Goal: Task Accomplishment & Management: Use online tool/utility

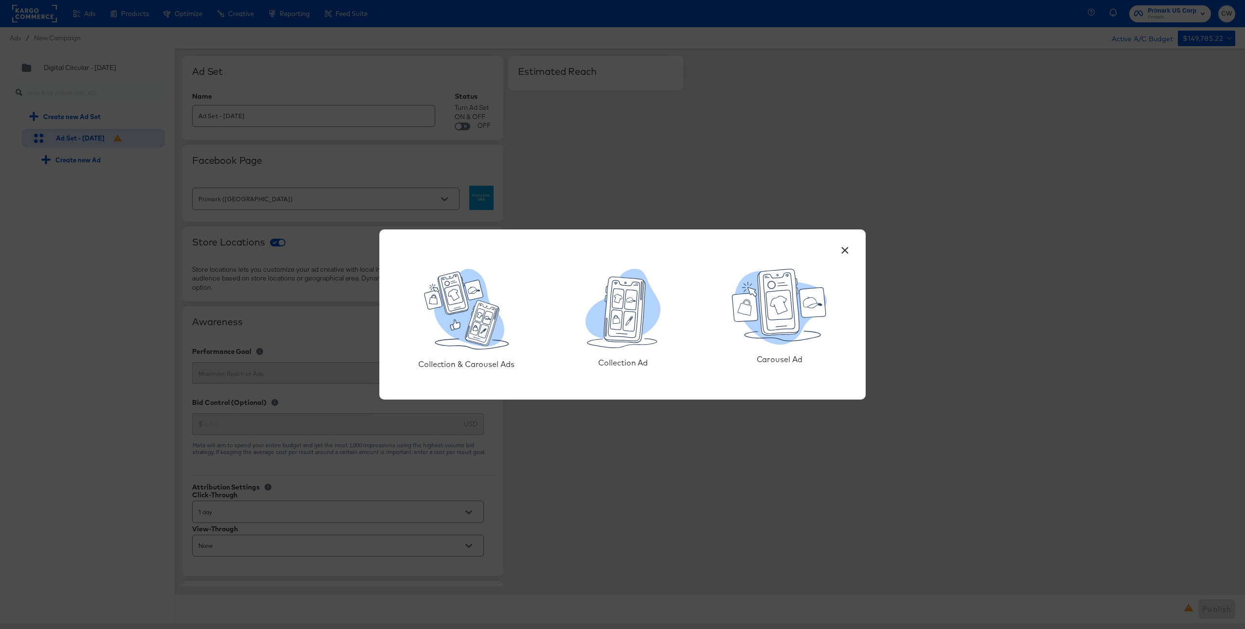
scroll to position [556, 0]
click at [600, 125] on div "× Collection & Carousel Ads Collection Ad Carousel Ad" at bounding box center [622, 314] width 1245 height 629
click at [843, 246] on button "×" at bounding box center [845, 248] width 18 height 18
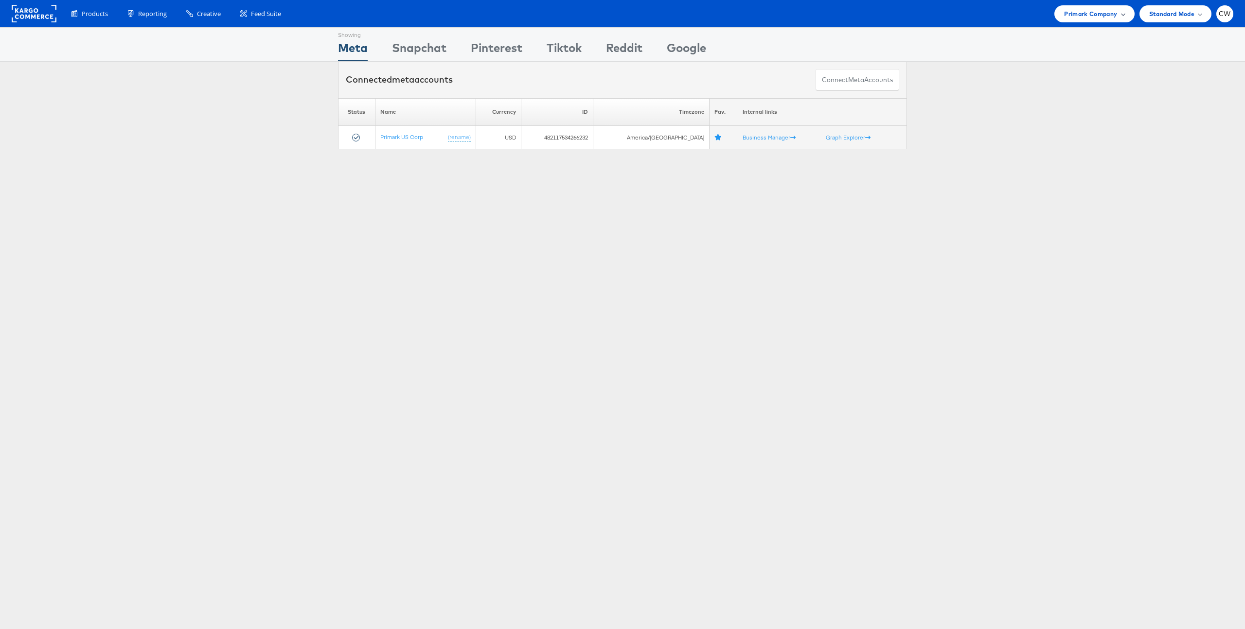
click at [1100, 12] on span "Primark Company" at bounding box center [1090, 14] width 53 height 10
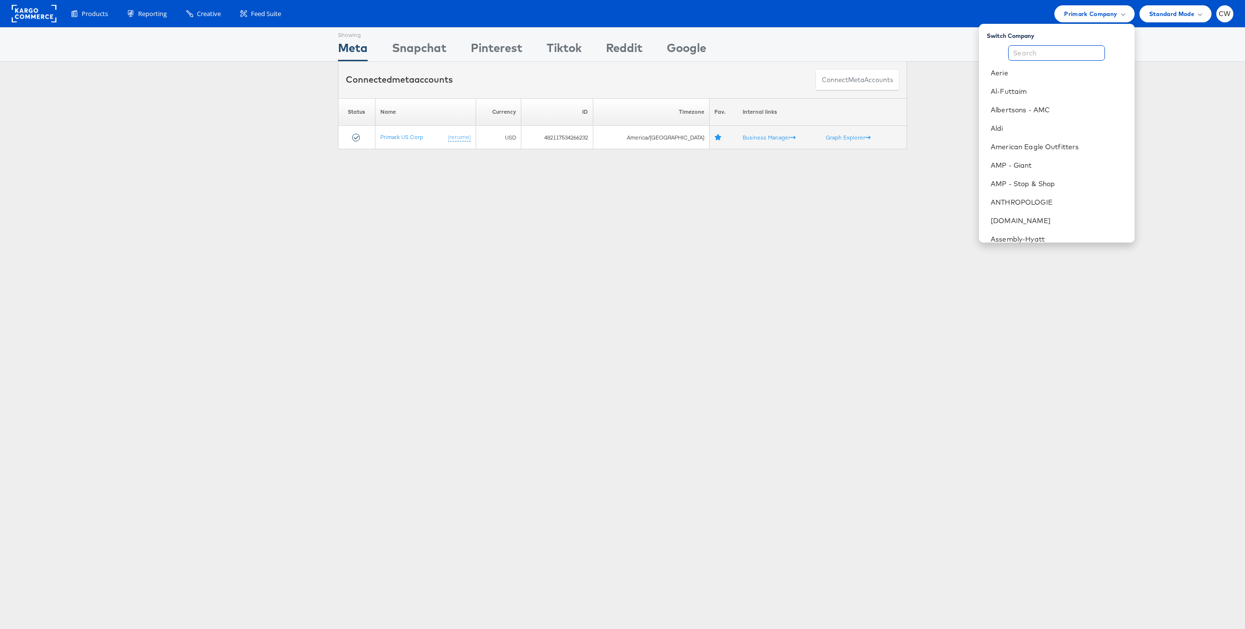
click at [1053, 56] on input "text" at bounding box center [1056, 53] width 97 height 16
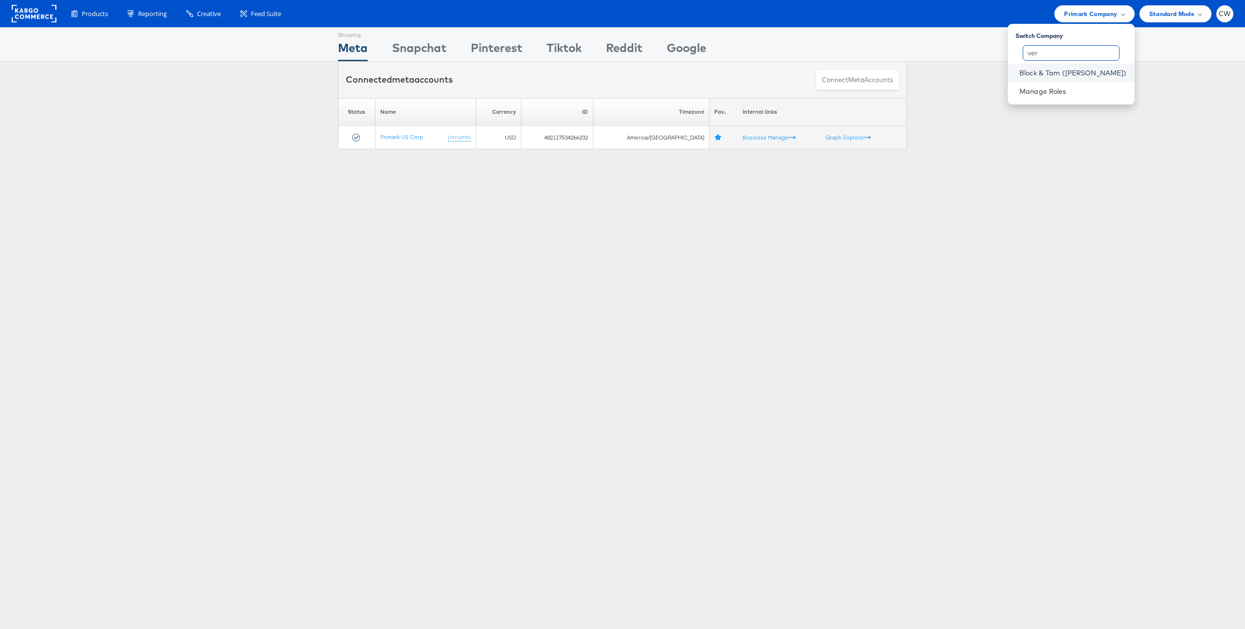
type input "ver"
click at [1067, 71] on link "Block & Tam ([PERSON_NAME])" at bounding box center [1072, 73] width 107 height 10
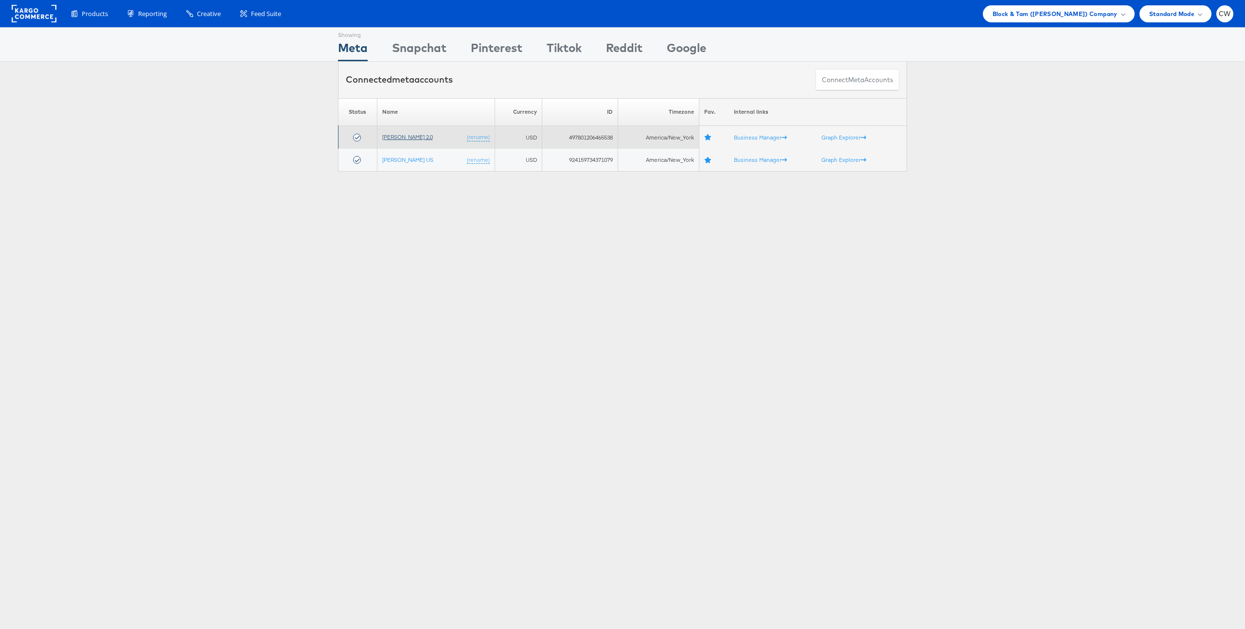
click at [417, 138] on link "[PERSON_NAME] 2.0" at bounding box center [407, 136] width 51 height 7
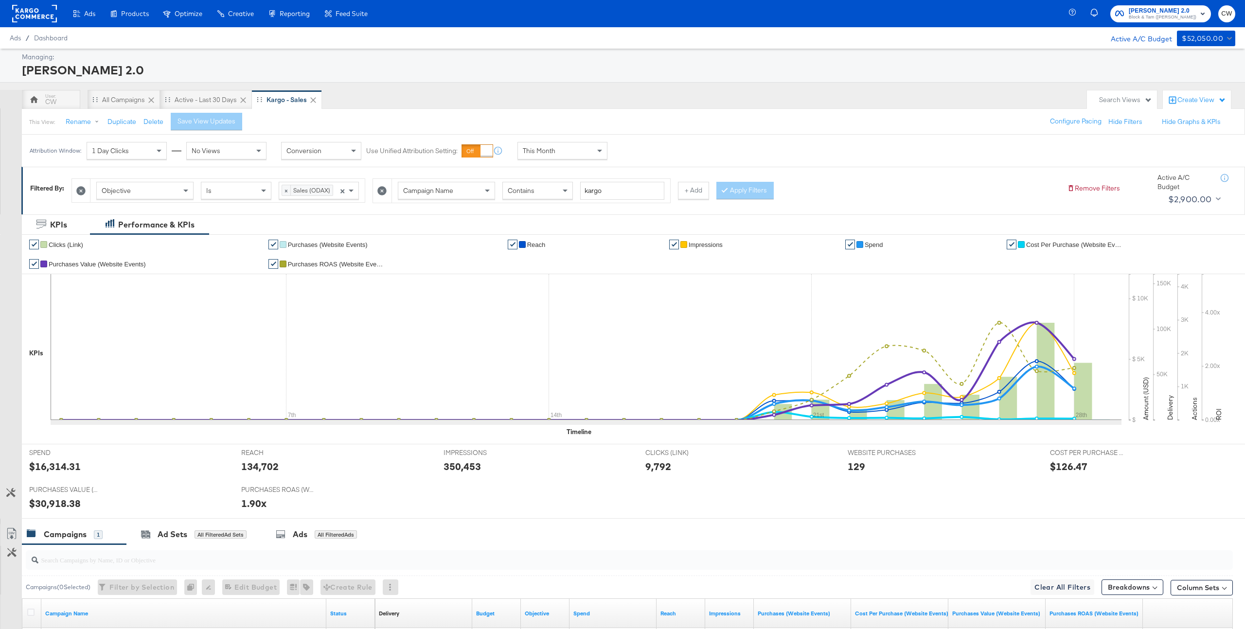
scroll to position [129, 0]
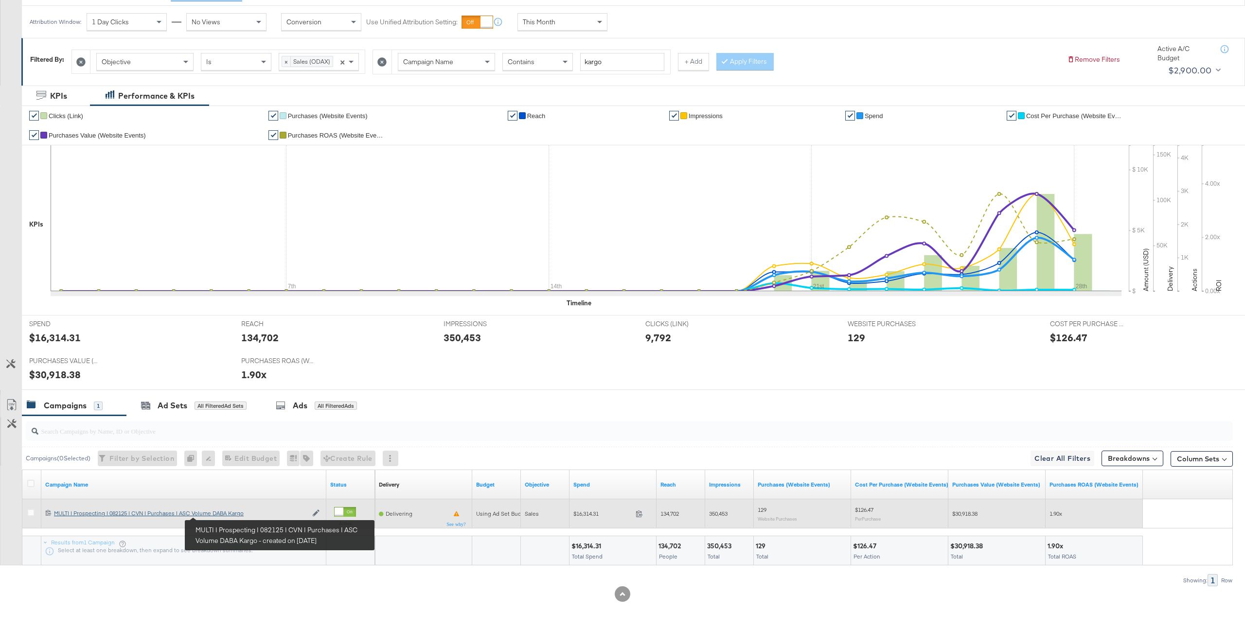
click at [221, 516] on div "MULTI | Prospecting | 082125 | CVN | Purchases | ASC Volume DABA Kargo MULTI | …" at bounding box center [180, 514] width 253 height 8
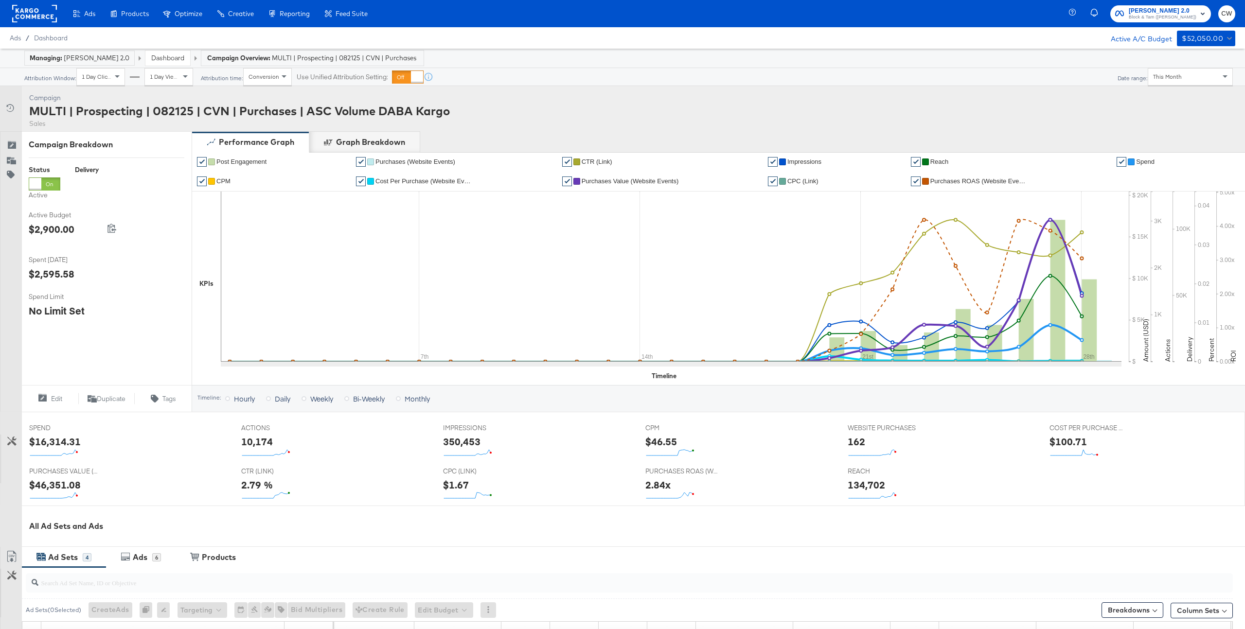
click at [1180, 81] on div "This Month" at bounding box center [1190, 77] width 84 height 17
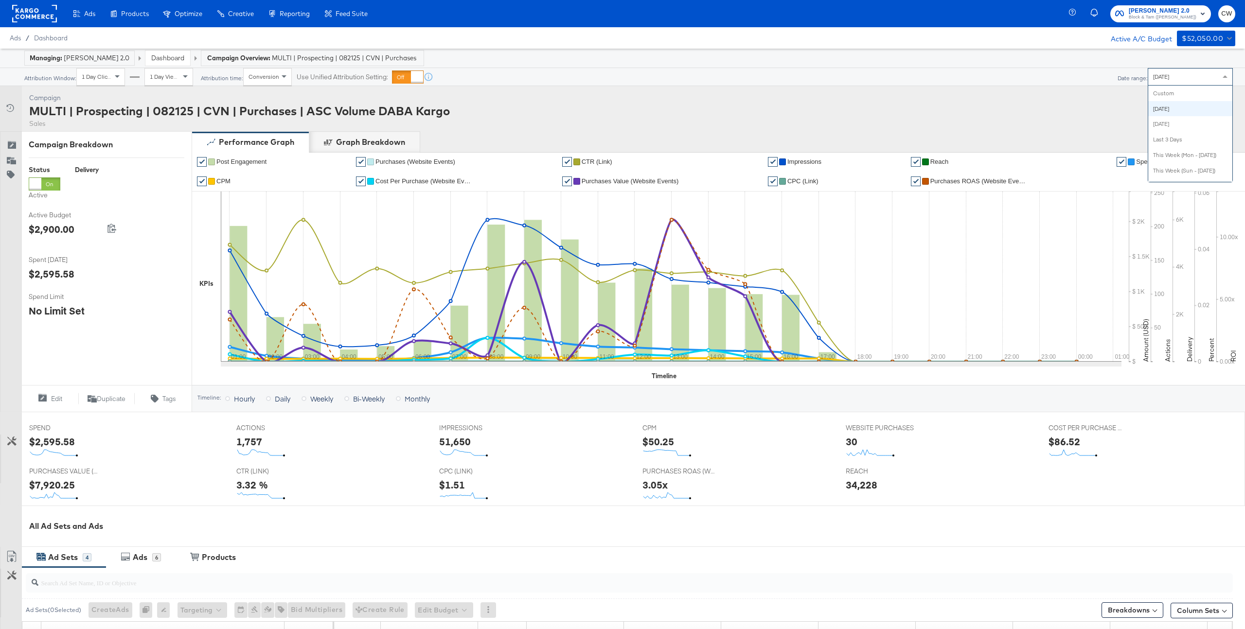
click at [1178, 71] on div "[DATE]" at bounding box center [1190, 77] width 84 height 17
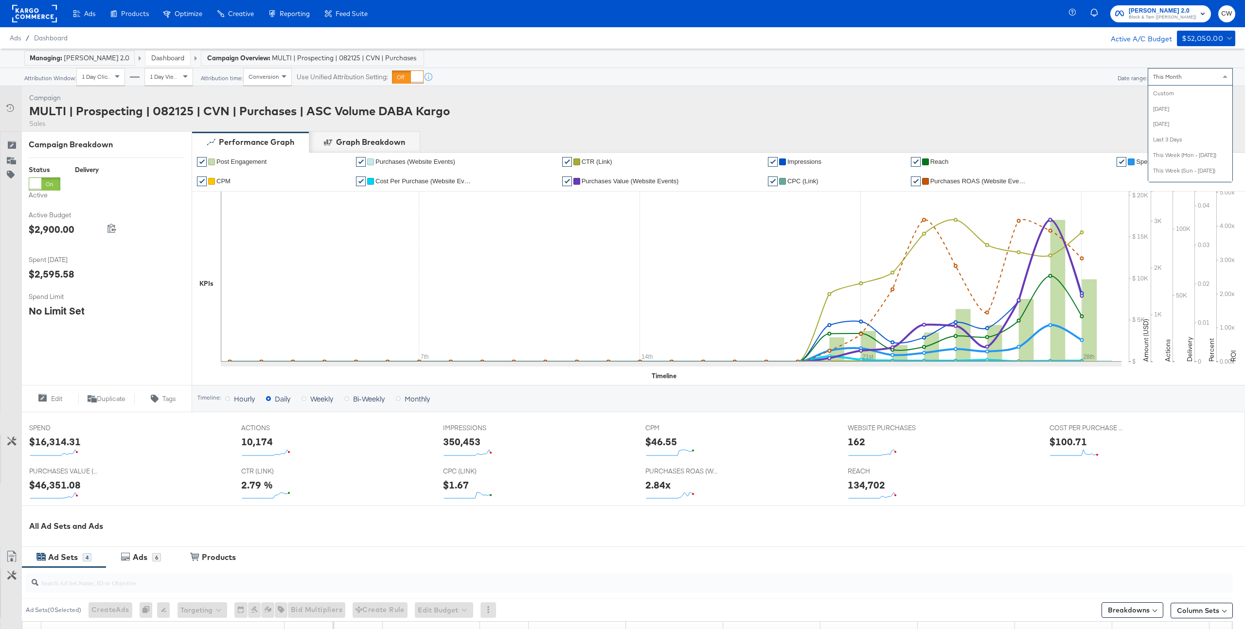
click at [1191, 83] on div "This Month" at bounding box center [1190, 77] width 84 height 17
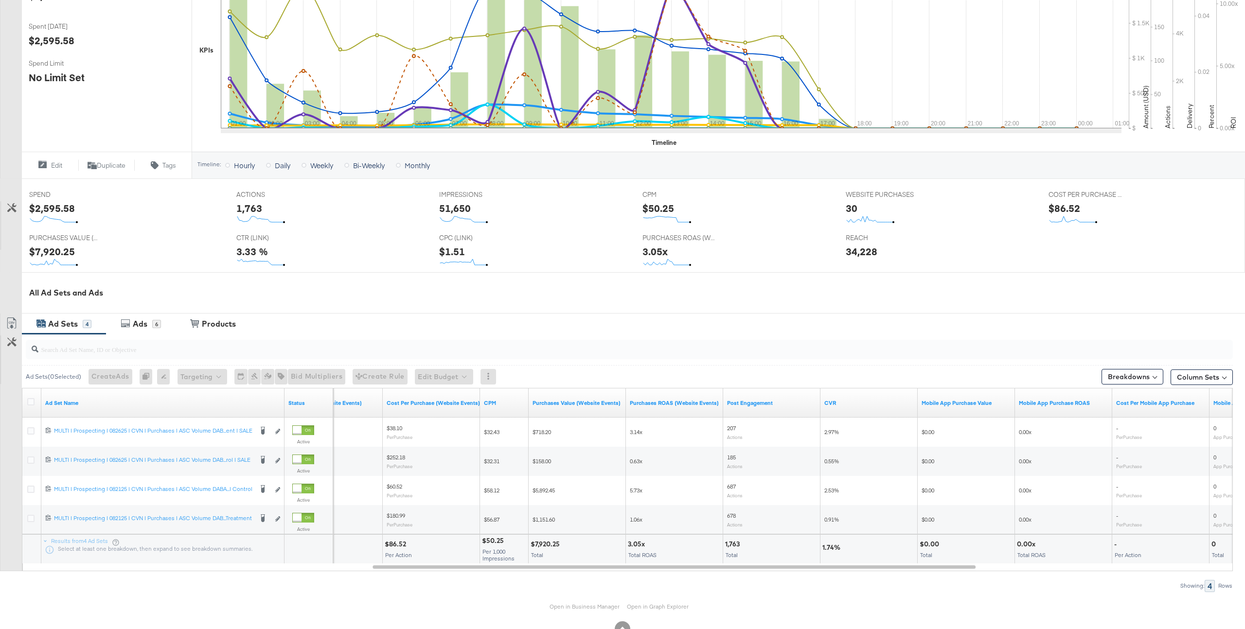
scroll to position [264, 0]
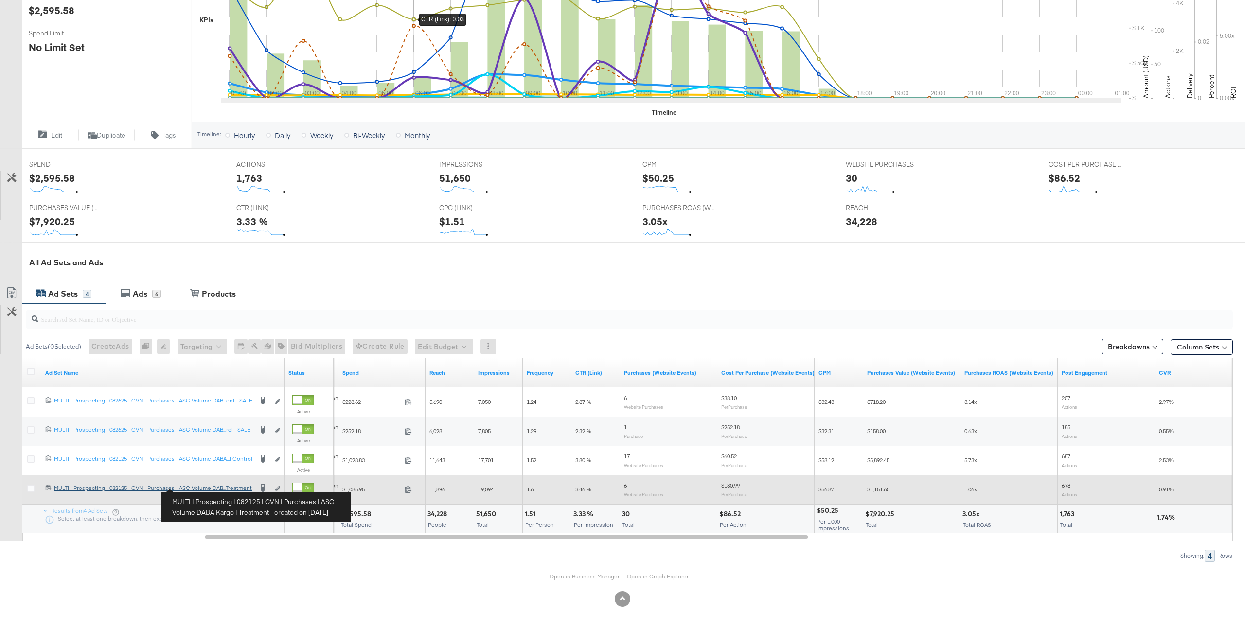
click at [198, 488] on div "MULTI | Prospecting | 082125 | CVN | Purchases | ASC Volume DABA Kargo | Treatm…" at bounding box center [153, 488] width 198 height 8
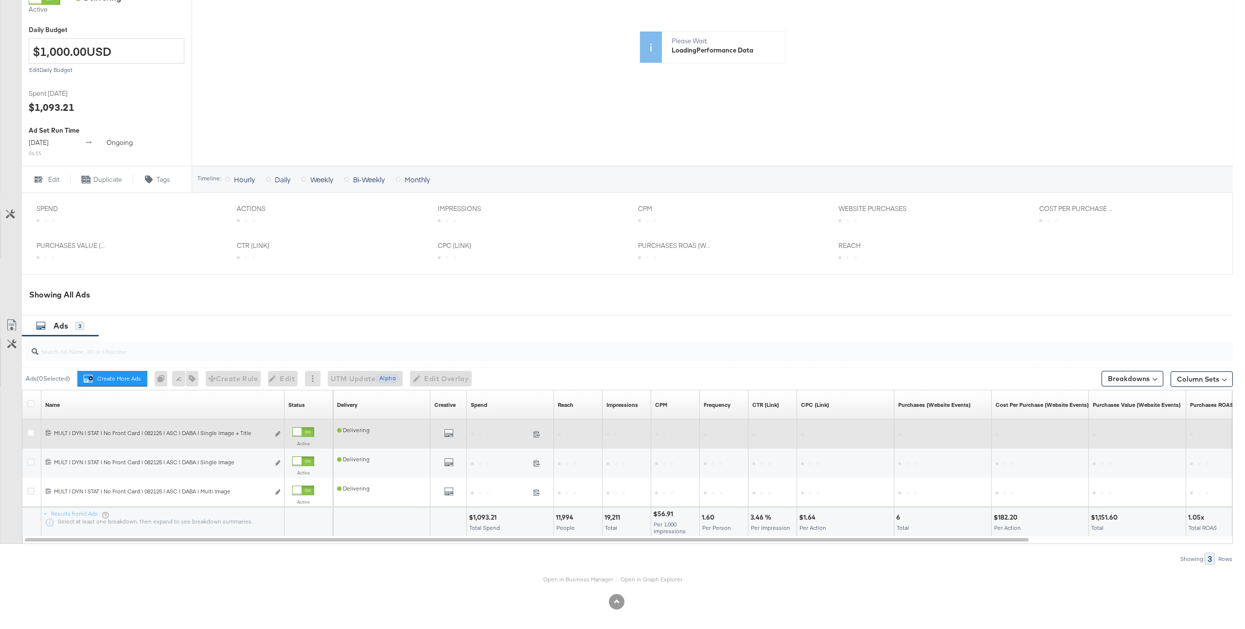
scroll to position [235, 0]
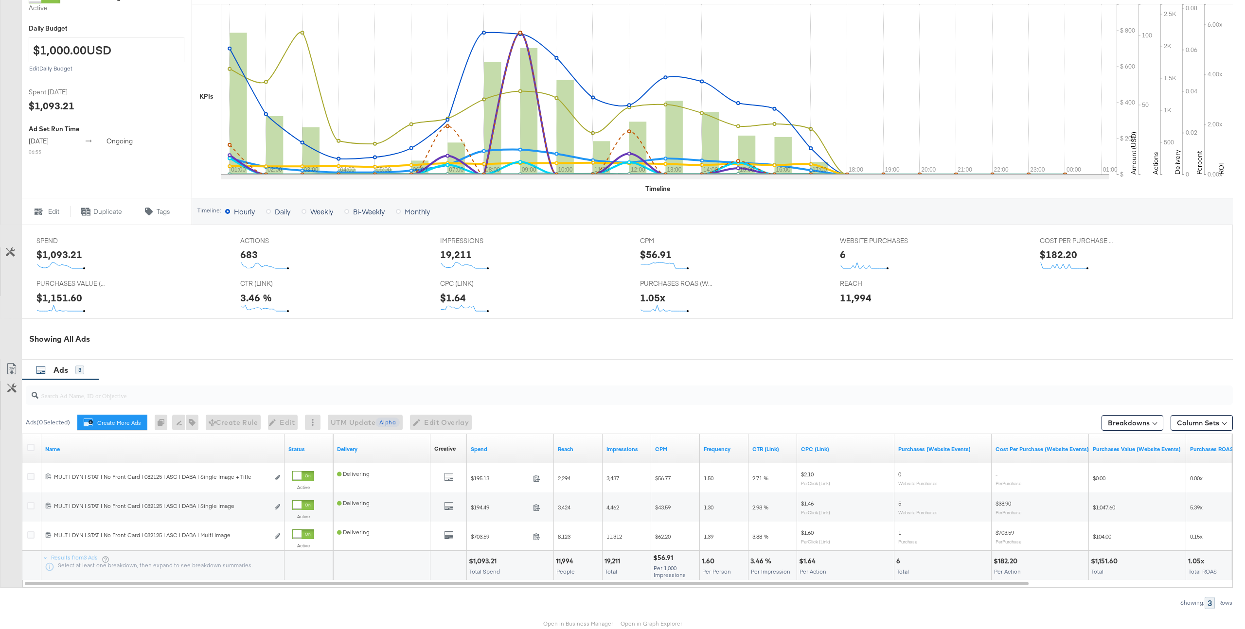
click at [453, 430] on div "Edit Overlay Edit up to 50 ads" at bounding box center [441, 423] width 62 height 16
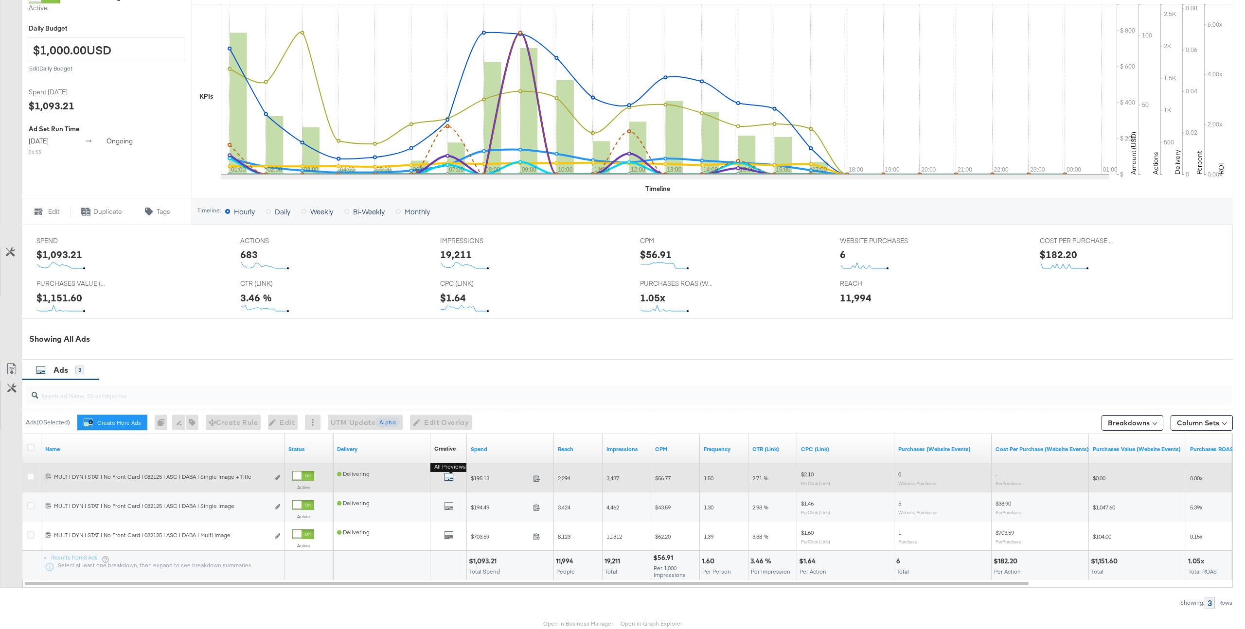
click at [445, 478] on icon "default" at bounding box center [449, 477] width 10 height 10
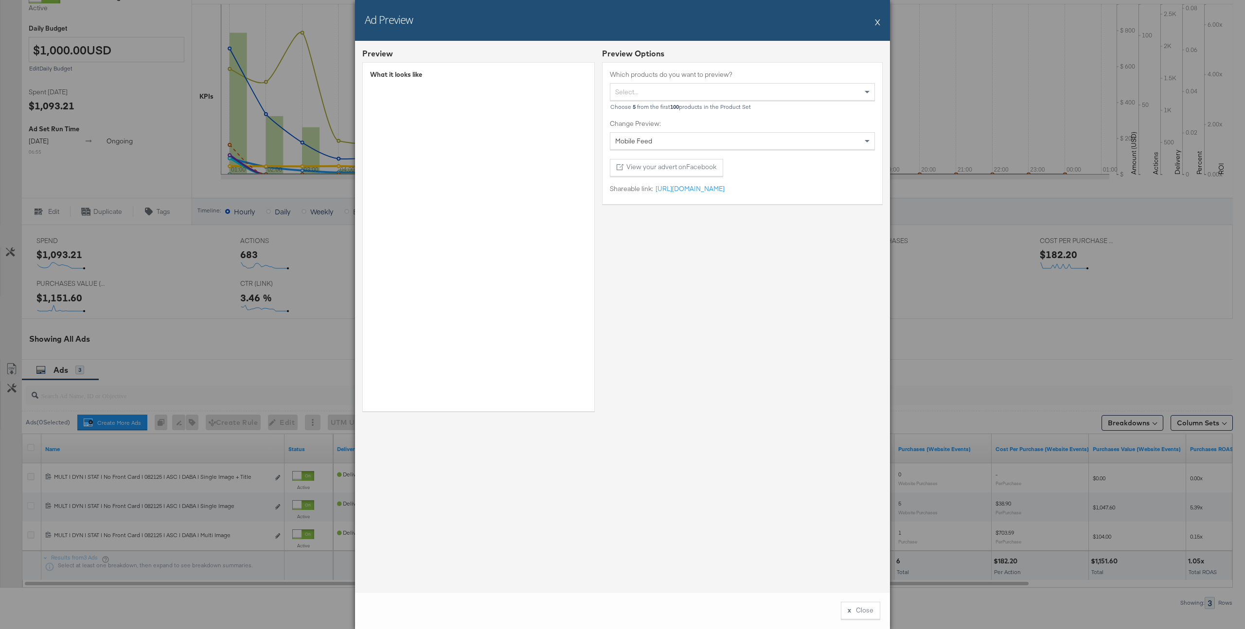
click at [872, 27] on div "Ad Preview X" at bounding box center [622, 20] width 535 height 41
click at [873, 27] on div "Ad Preview X" at bounding box center [622, 20] width 535 height 41
click at [873, 25] on div "Ad Preview X" at bounding box center [622, 20] width 535 height 41
click at [881, 21] on div "Ad Preview X" at bounding box center [622, 20] width 535 height 41
click at [877, 22] on button "X" at bounding box center [877, 21] width 5 height 19
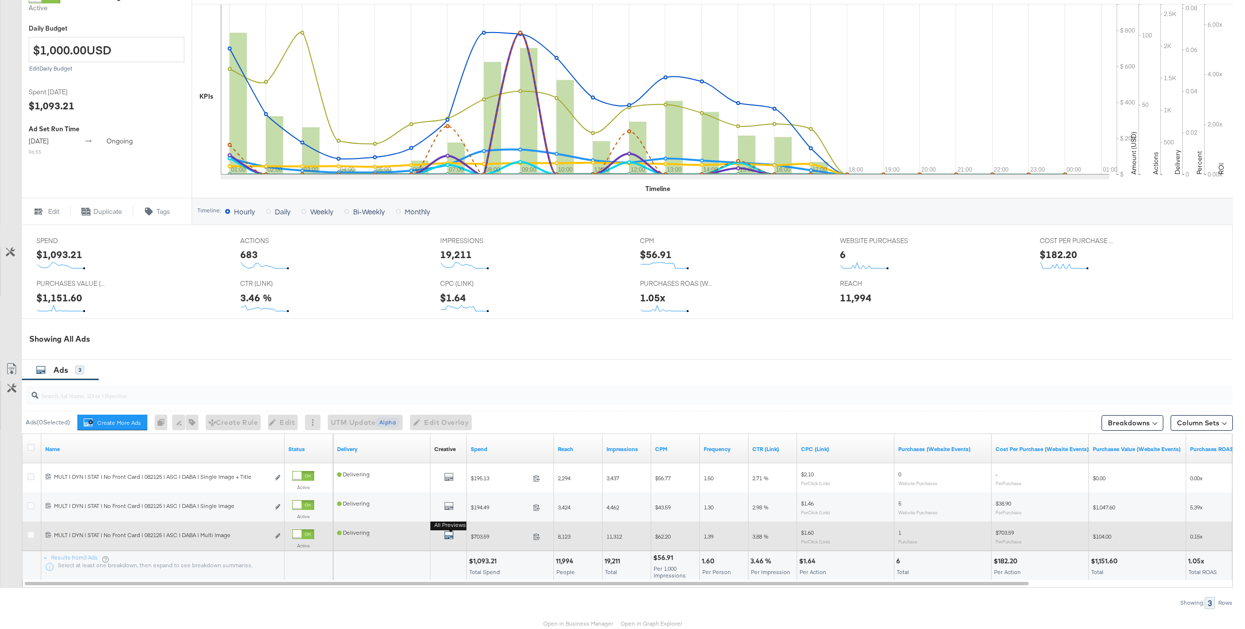
click at [445, 535] on icon "default" at bounding box center [449, 535] width 10 height 10
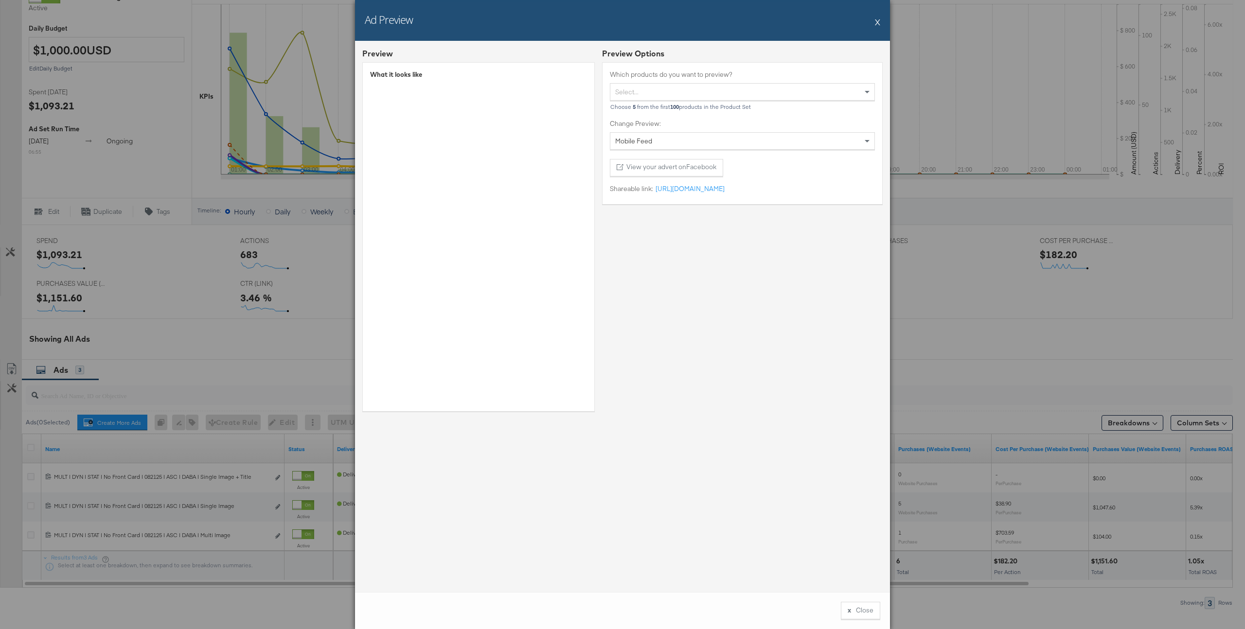
click at [884, 17] on div "Ad Preview X" at bounding box center [622, 20] width 535 height 41
click at [879, 24] on button "X" at bounding box center [877, 21] width 5 height 19
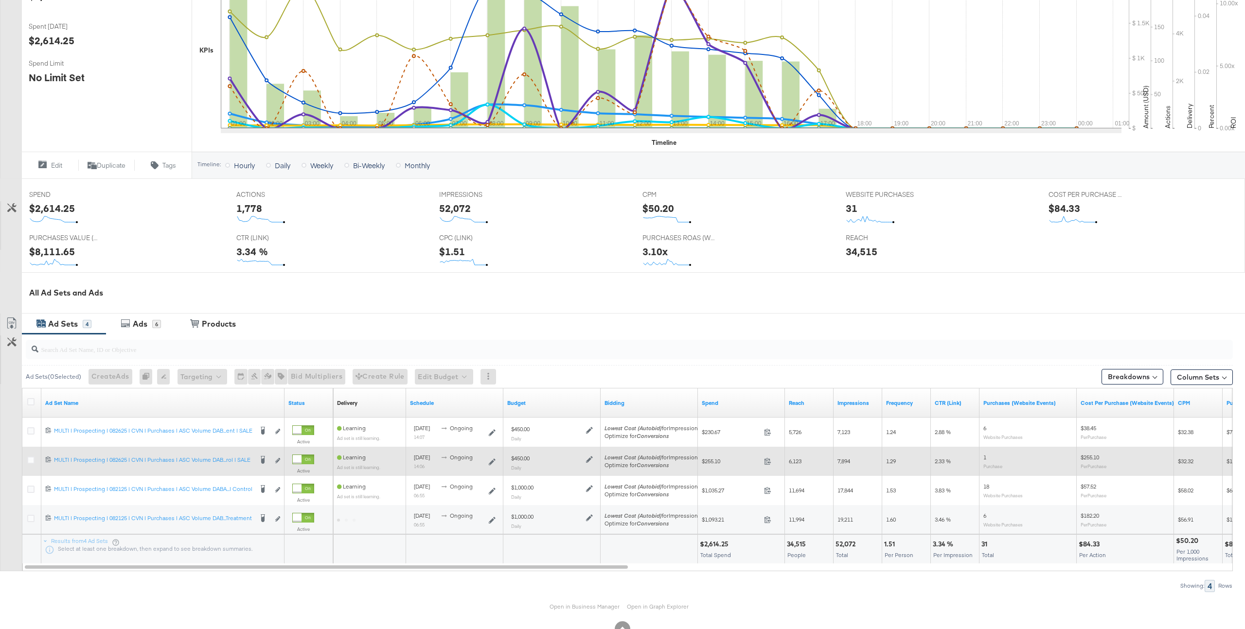
scroll to position [236, 0]
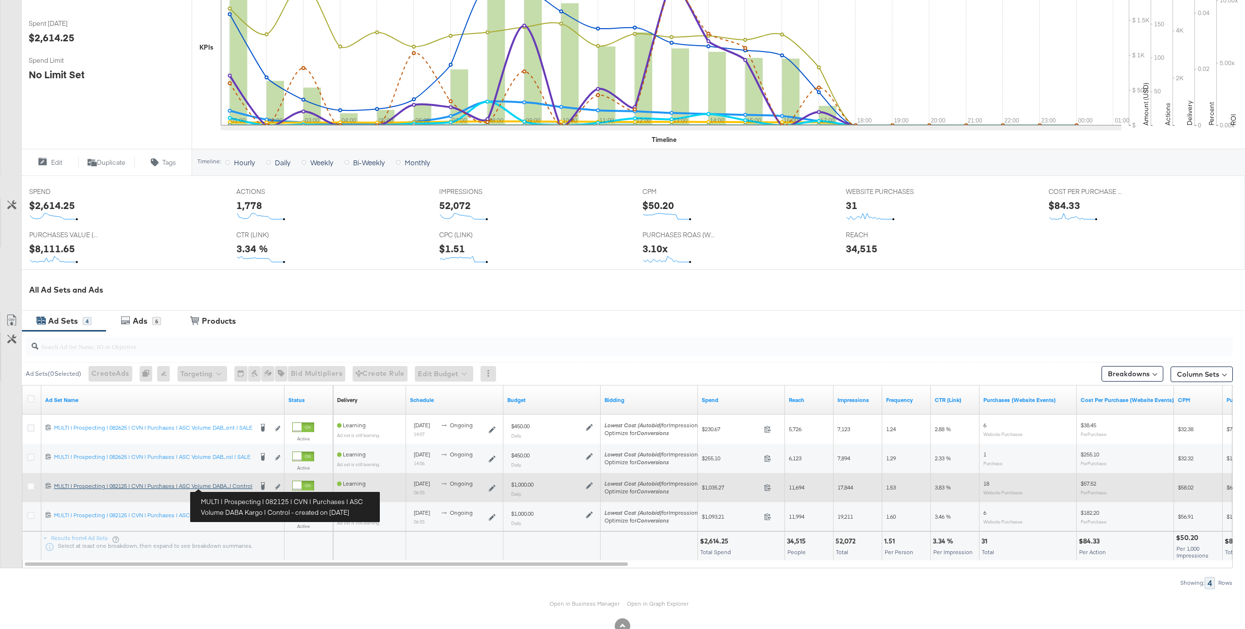
click at [227, 488] on div "MULTI | Prospecting | 082125 | CVN | Purchases | ASC Volume DABA Kargo | Contro…" at bounding box center [153, 486] width 198 height 8
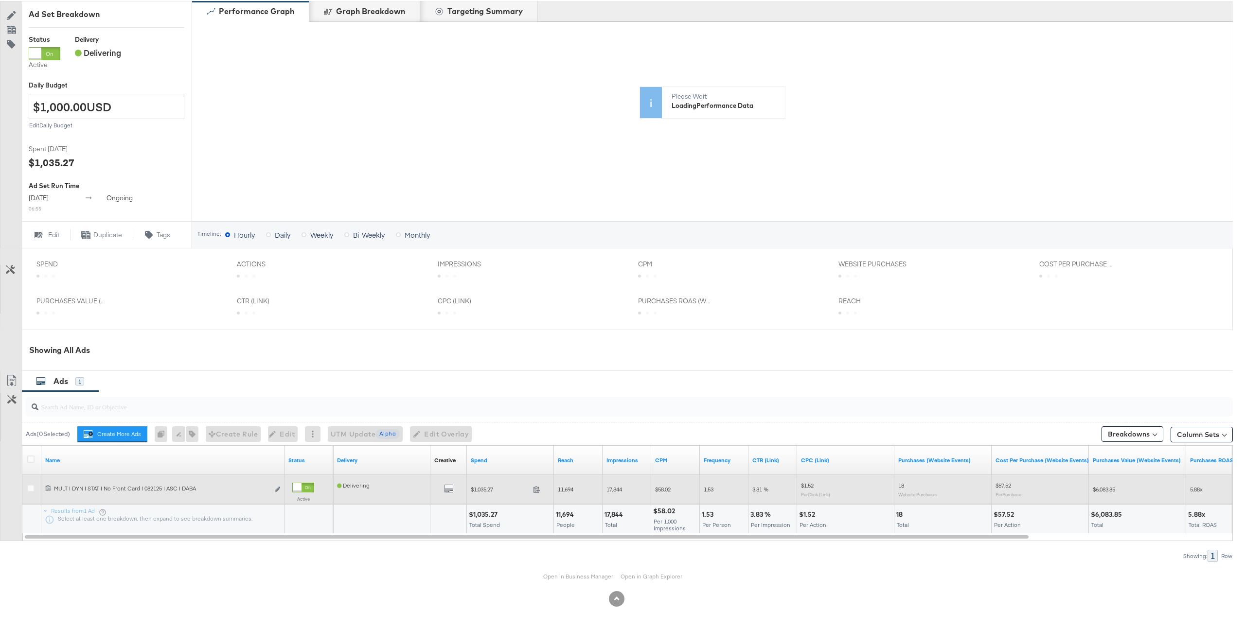
scroll to position [208, 0]
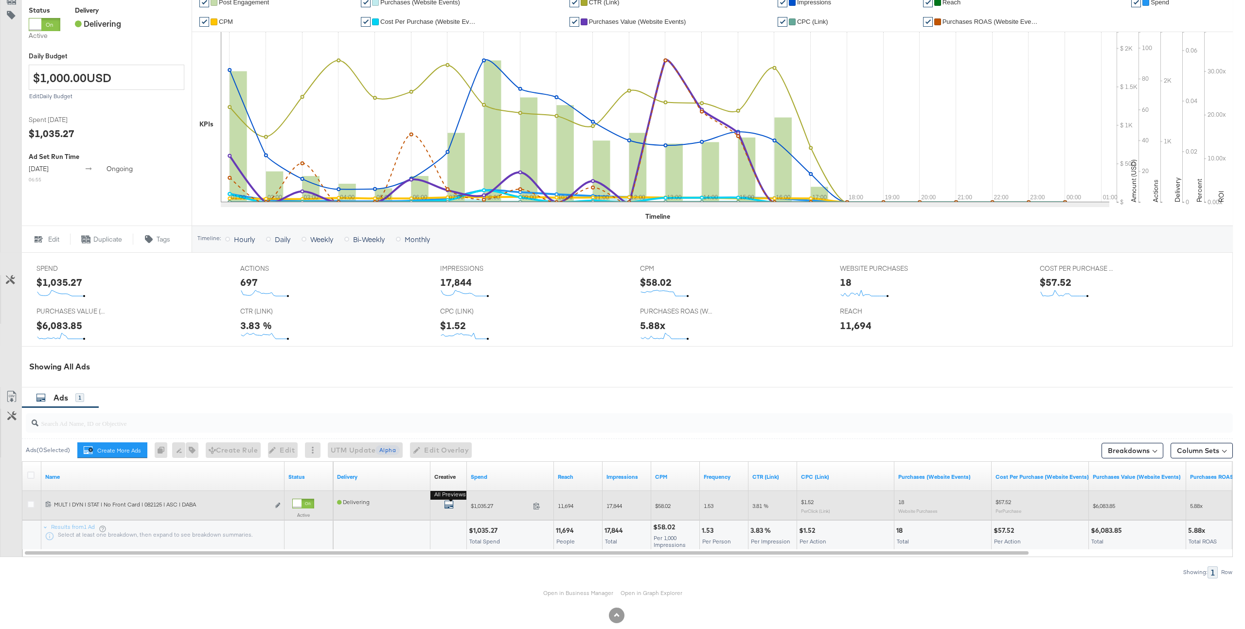
click at [445, 501] on icon "default" at bounding box center [449, 505] width 10 height 10
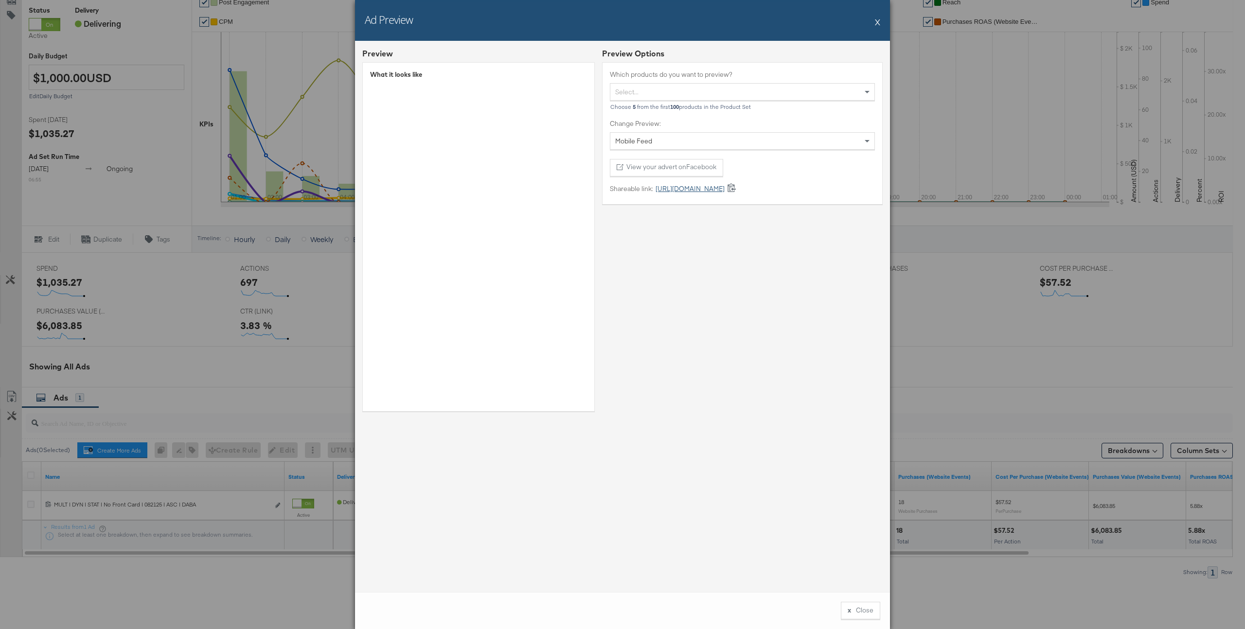
click at [710, 193] on link "[URL][DOMAIN_NAME]" at bounding box center [688, 188] width 71 height 9
click at [879, 25] on button "X" at bounding box center [877, 21] width 5 height 19
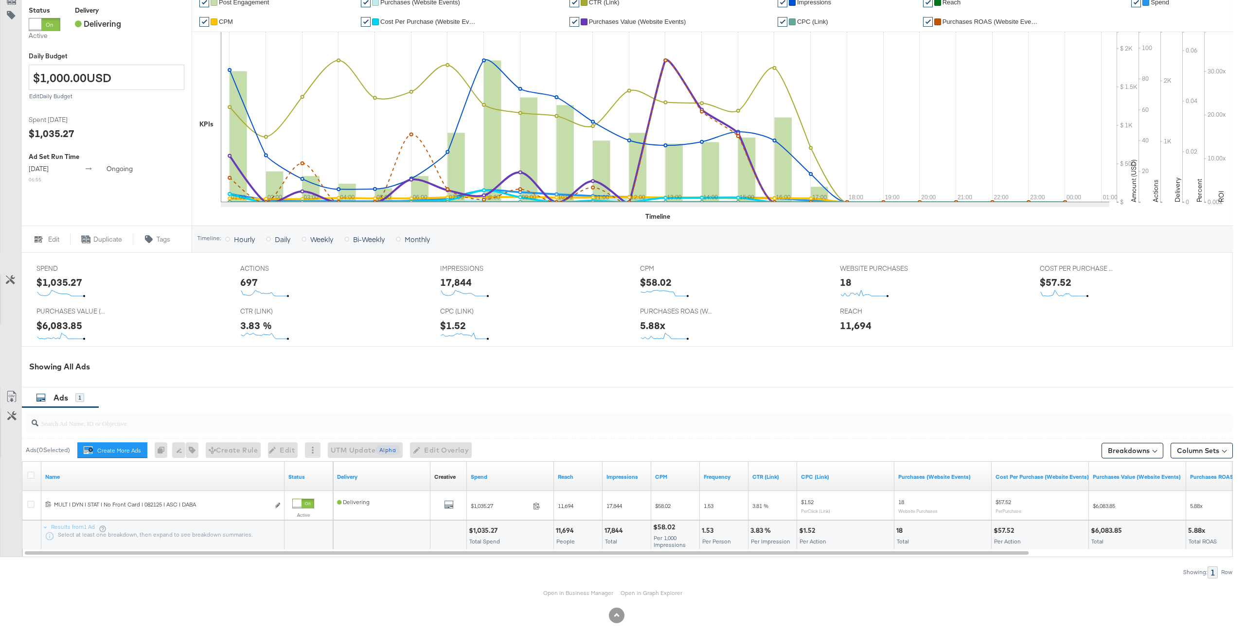
scroll to position [224, 0]
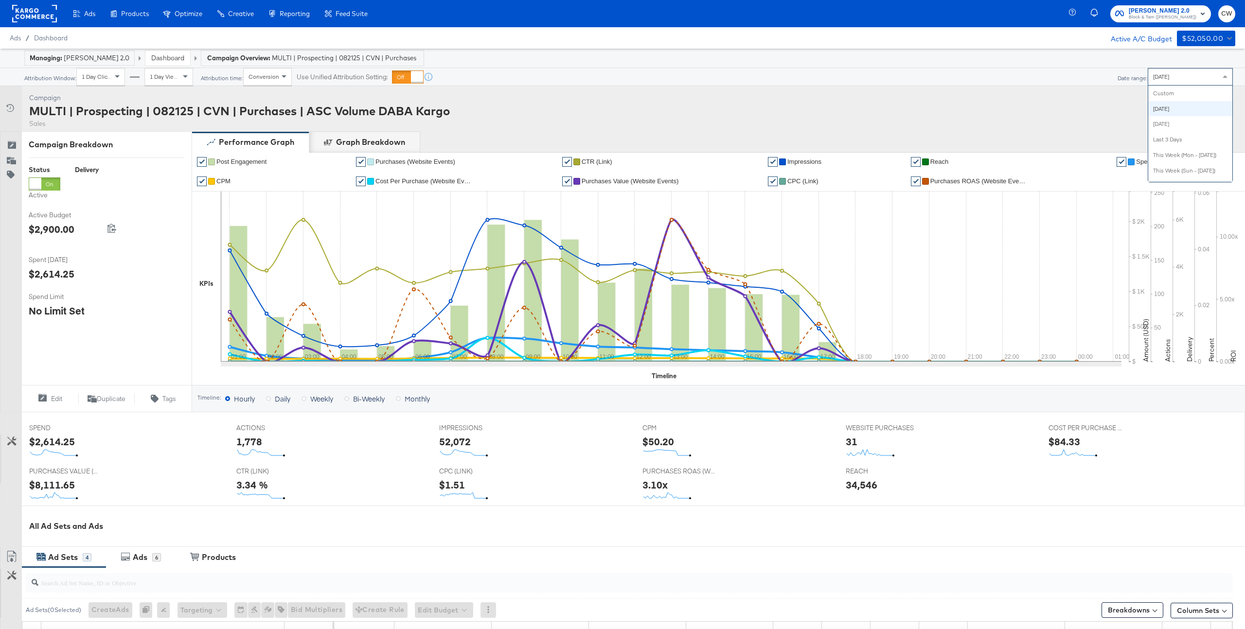
click at [1172, 74] on div "[DATE]" at bounding box center [1190, 77] width 84 height 17
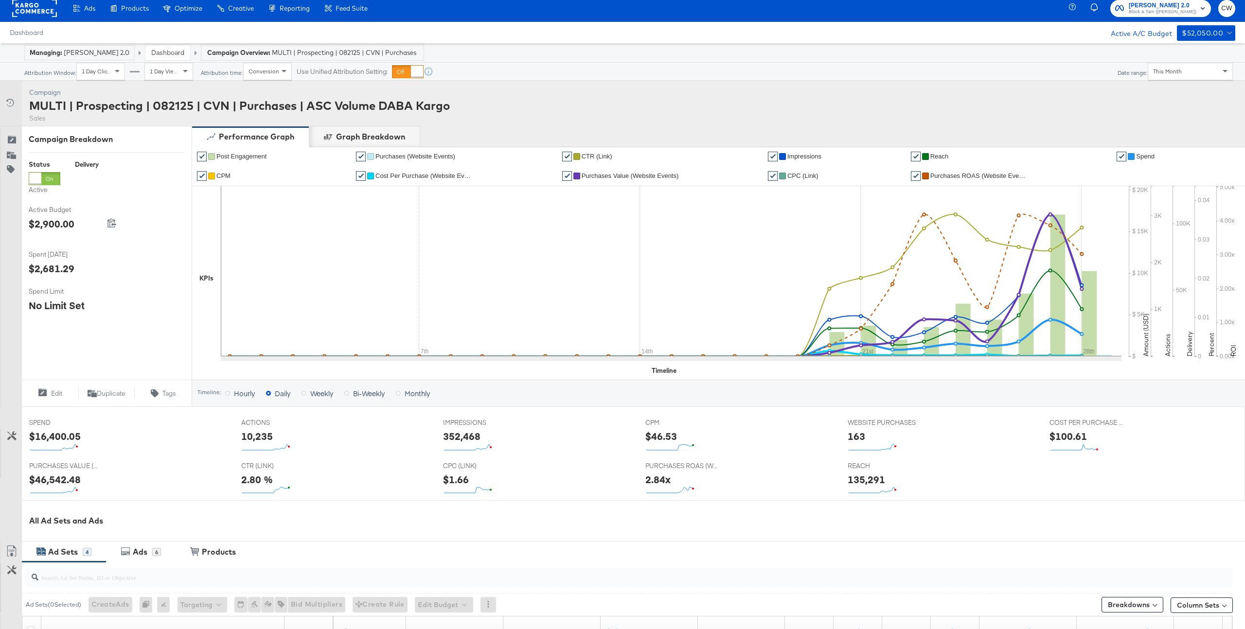
scroll to position [264, 0]
